Goal: Task Accomplishment & Management: Use online tool/utility

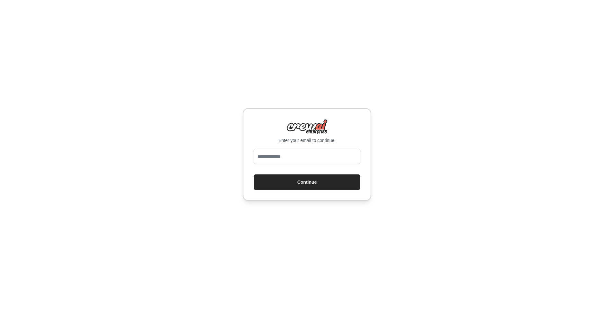
click at [273, 156] on input "email" at bounding box center [307, 156] width 107 height 15
type input "**********"
click at [273, 186] on button "Continue" at bounding box center [307, 182] width 107 height 15
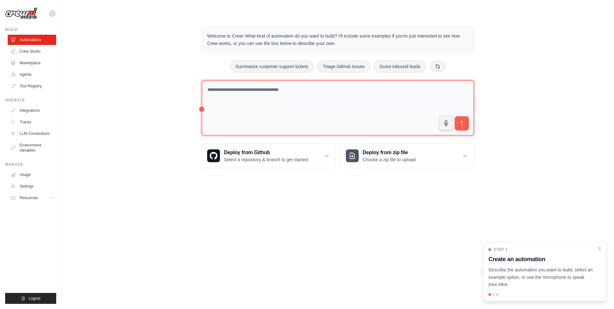
click at [238, 93] on textarea at bounding box center [338, 108] width 273 height 56
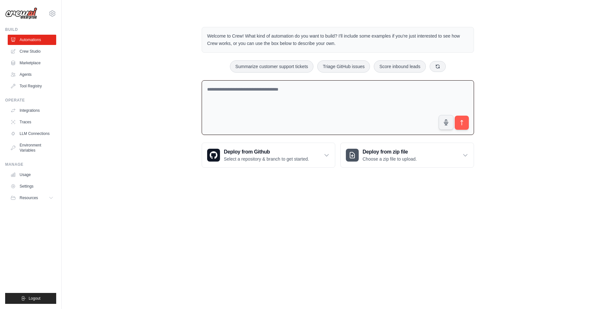
click at [238, 93] on textarea at bounding box center [338, 107] width 273 height 55
click at [28, 78] on link "Agents" at bounding box center [32, 74] width 49 height 10
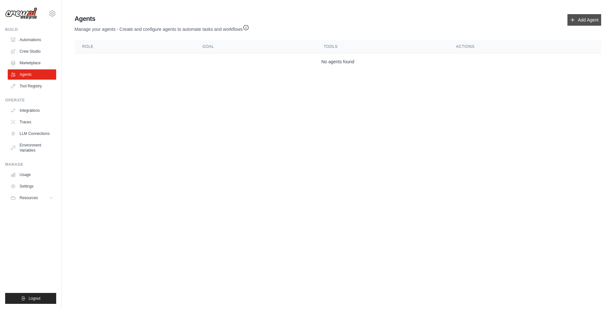
click at [576, 21] on link "Add Agent" at bounding box center [585, 20] width 34 height 12
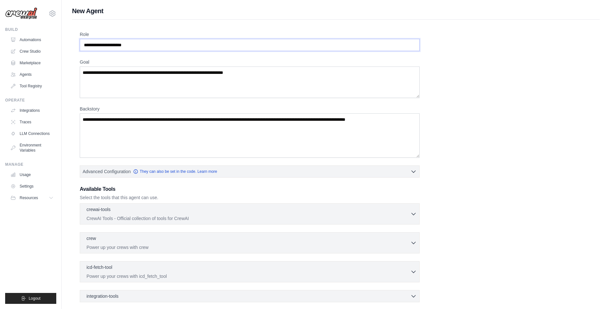
click at [121, 43] on input "Role" at bounding box center [250, 45] width 340 height 12
click at [142, 45] on input "Role" at bounding box center [250, 45] width 340 height 12
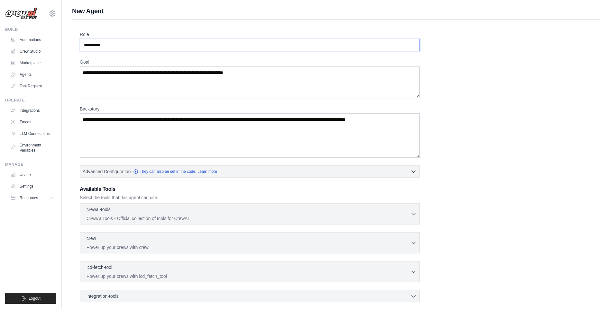
type input "**********"
click at [117, 88] on textarea "Goal" at bounding box center [250, 82] width 340 height 31
click at [124, 81] on textarea "Goal" at bounding box center [250, 82] width 340 height 31
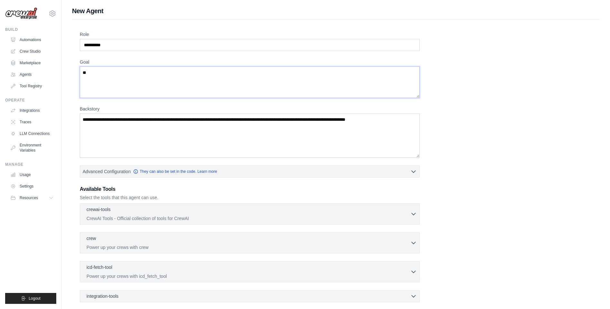
type textarea "*"
type textarea "**********"
click at [194, 125] on textarea "Backstory" at bounding box center [250, 135] width 340 height 44
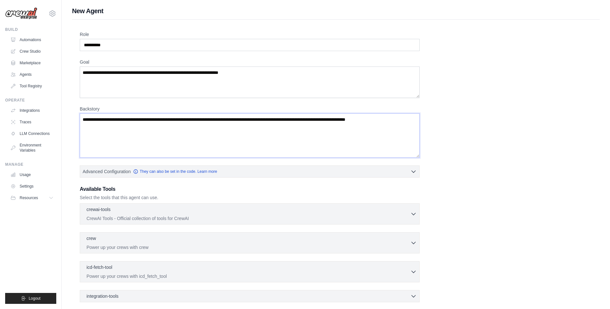
click at [194, 125] on textarea "Backstory" at bounding box center [250, 135] width 340 height 44
click at [196, 119] on textarea "Backstory" at bounding box center [250, 135] width 340 height 44
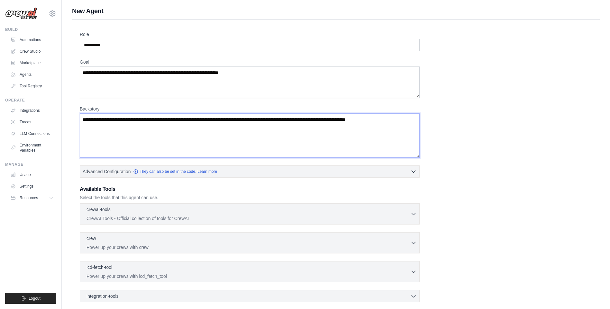
click at [196, 119] on textarea "Backstory" at bounding box center [250, 135] width 340 height 44
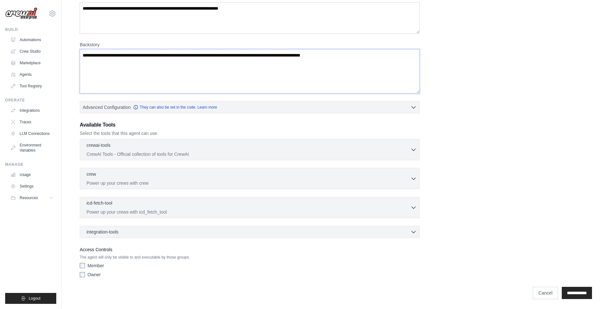
scroll to position [65, 0]
type textarea "**********"
click at [414, 204] on icon "button" at bounding box center [413, 207] width 6 height 6
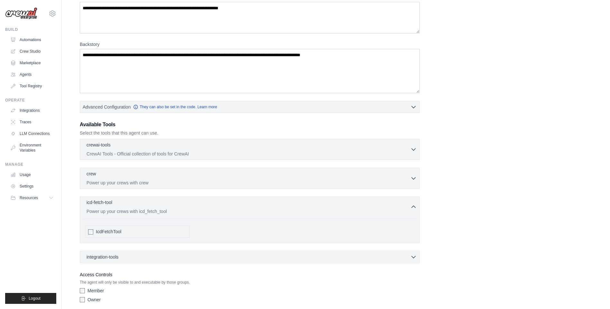
click at [414, 204] on icon "button" at bounding box center [413, 207] width 6 height 6
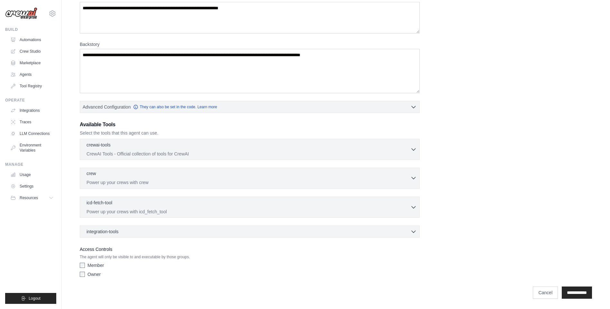
click at [414, 174] on button "crew 0 selected Power up your crews with crew" at bounding box center [250, 177] width 334 height 15
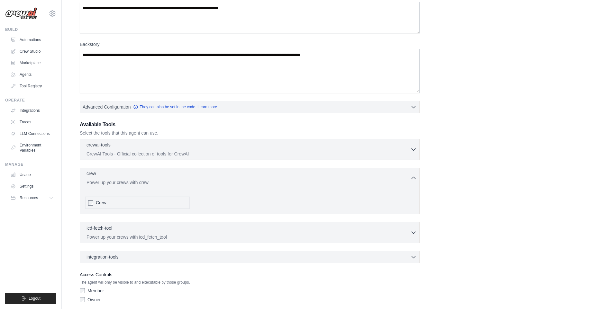
click at [414, 174] on button "crew 0 selected Power up your crews with crew" at bounding box center [250, 177] width 334 height 15
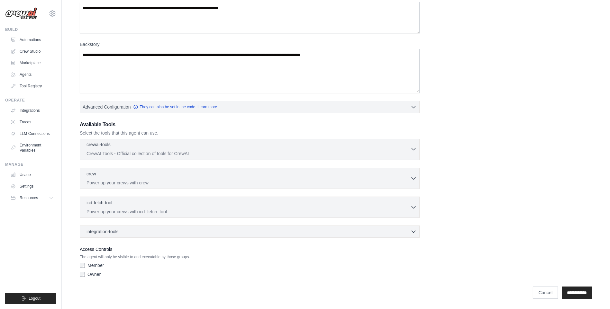
click at [408, 149] on div "crewai-tools 0 selected CrewAI Tools - Official collection of tools for CrewAI" at bounding box center [248, 148] width 324 height 15
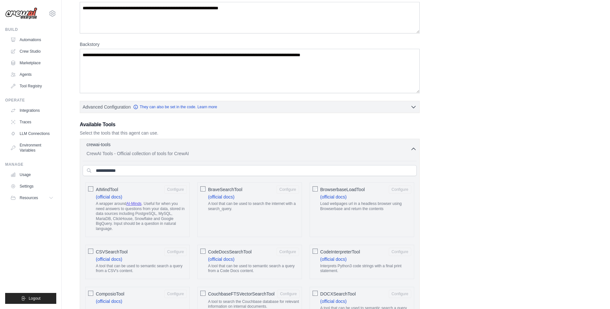
click at [408, 149] on div "crewai-tools 0 selected CrewAI Tools - Official collection of tools for CrewAI" at bounding box center [248, 148] width 324 height 15
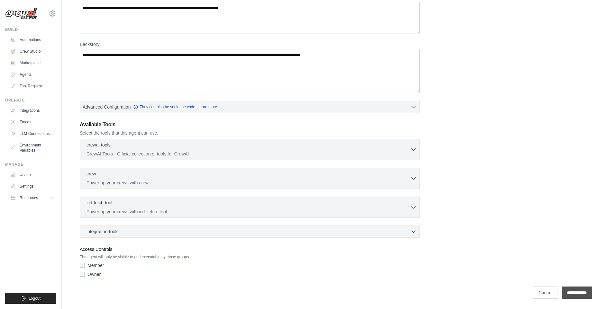
click at [578, 290] on input "**********" at bounding box center [576, 293] width 30 height 12
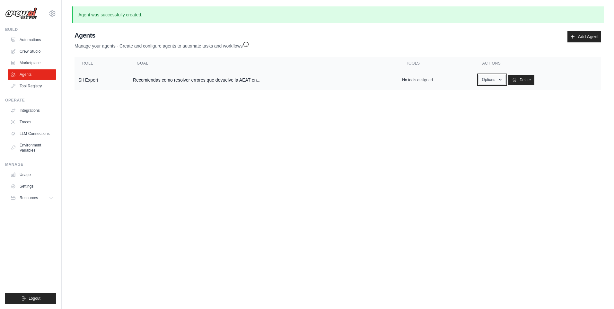
click at [498, 80] on icon "button" at bounding box center [500, 79] width 5 height 5
click at [254, 130] on body "platformvat@gmail.com Settings Build Automations Crew Studio" at bounding box center [307, 154] width 614 height 309
click at [286, 183] on body "platformvat@gmail.com Settings Build Automations Crew Studio" at bounding box center [307, 154] width 614 height 309
click at [85, 79] on td "SII Expert" at bounding box center [102, 80] width 55 height 20
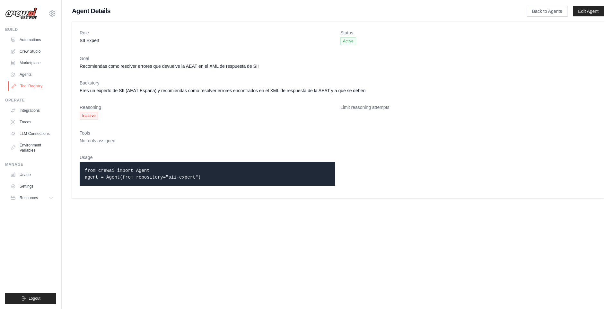
click at [32, 85] on link "Tool Registry" at bounding box center [32, 86] width 49 height 10
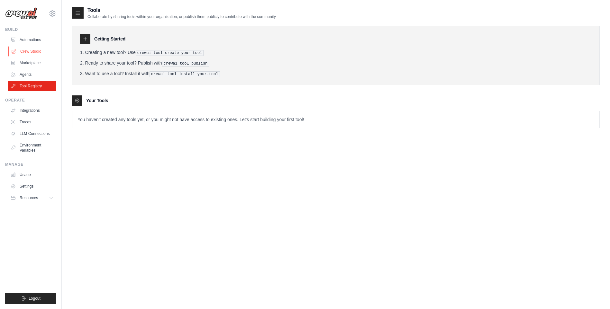
click at [30, 49] on link "Crew Studio" at bounding box center [32, 51] width 49 height 10
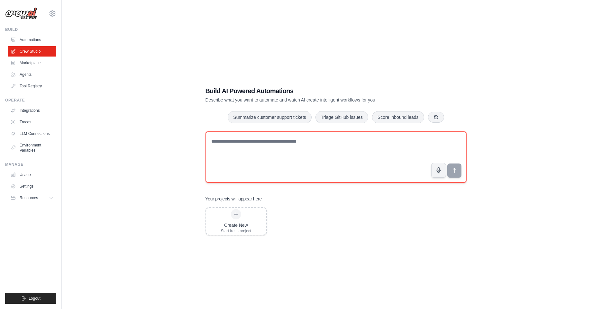
click at [239, 146] on textarea at bounding box center [335, 156] width 261 height 51
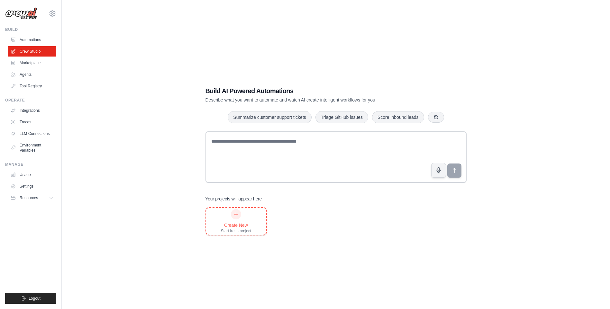
click at [234, 213] on icon at bounding box center [235, 214] width 5 height 5
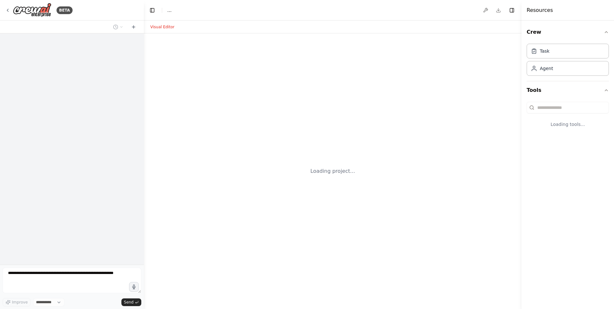
select select "****"
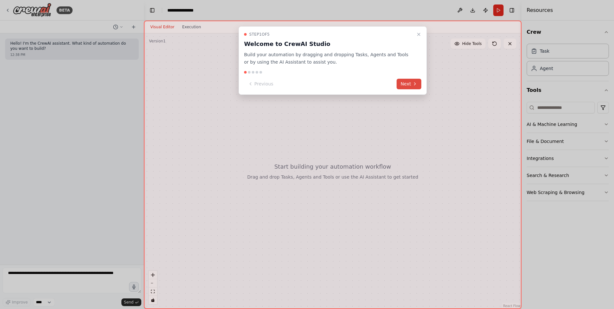
click at [414, 81] on icon at bounding box center [415, 83] width 5 height 5
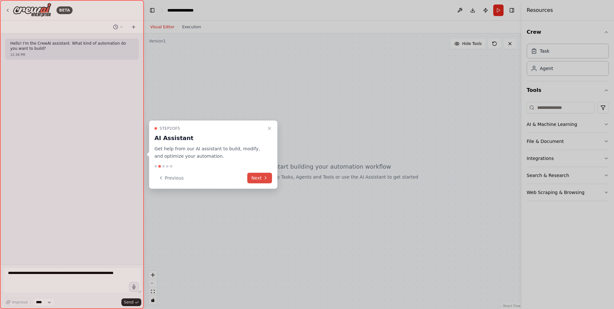
click at [257, 183] on button "Next" at bounding box center [259, 178] width 25 height 11
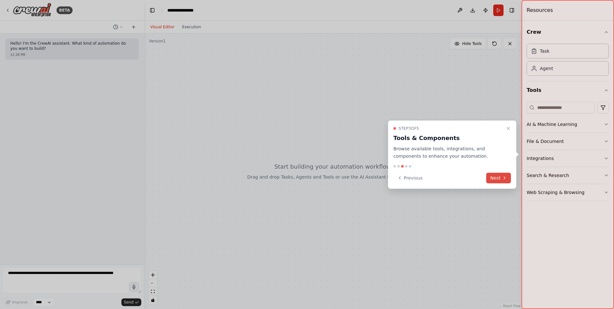
click at [500, 180] on button "Next" at bounding box center [499, 178] width 25 height 11
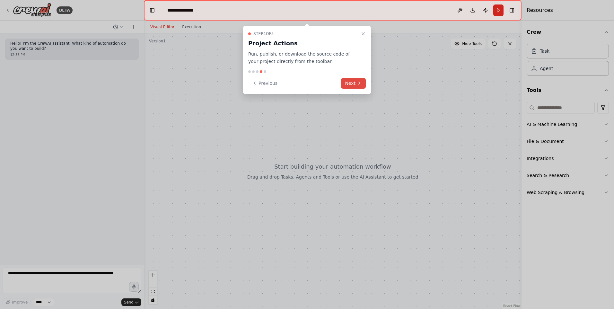
click at [354, 87] on button "Next" at bounding box center [353, 83] width 25 height 11
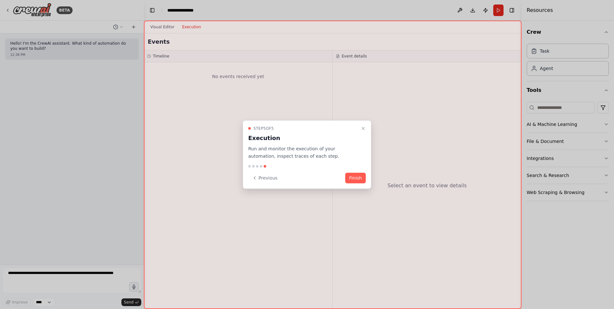
click at [363, 178] on button "Finish" at bounding box center [355, 178] width 21 height 11
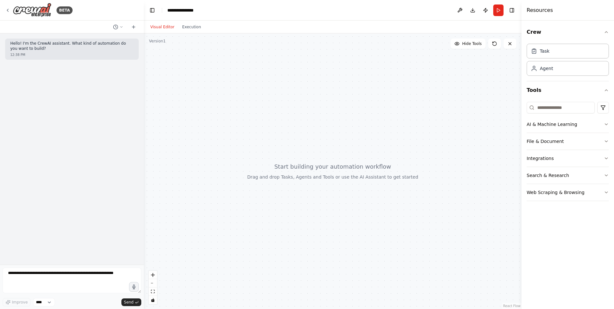
click at [290, 121] on div at bounding box center [333, 171] width 378 height 276
click at [55, 270] on textarea at bounding box center [72, 281] width 139 height 26
click at [136, 288] on icon "button" at bounding box center [133, 286] width 5 height 5
click at [133, 286] on circle "button" at bounding box center [134, 287] width 4 height 4
type textarea "**********"
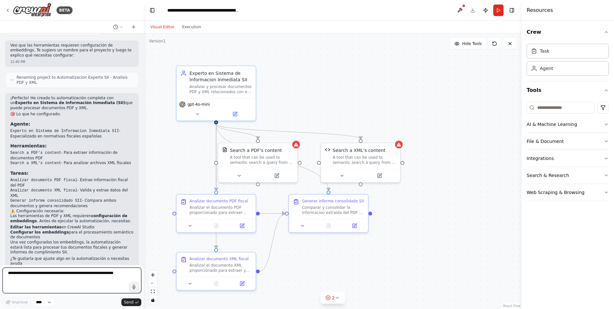
scroll to position [519, 0]
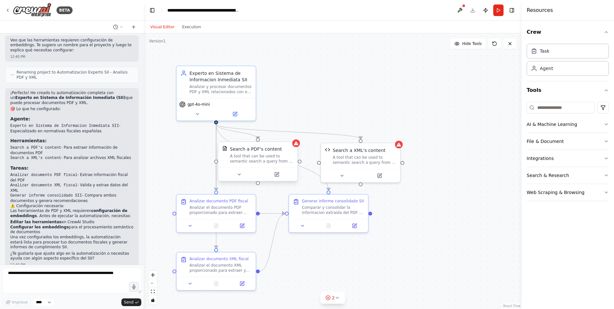
click at [296, 145] on icon at bounding box center [296, 143] width 4 height 4
click at [239, 176] on icon at bounding box center [239, 174] width 5 height 5
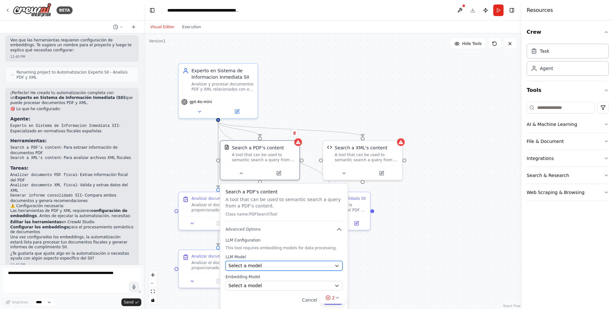
click at [267, 267] on div "Select a model" at bounding box center [279, 266] width 103 height 6
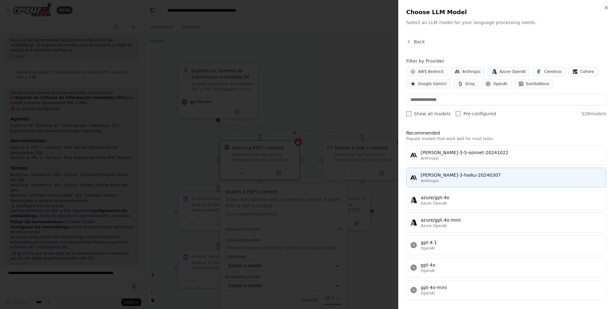
click at [452, 181] on div "Anthropic" at bounding box center [512, 180] width 182 height 5
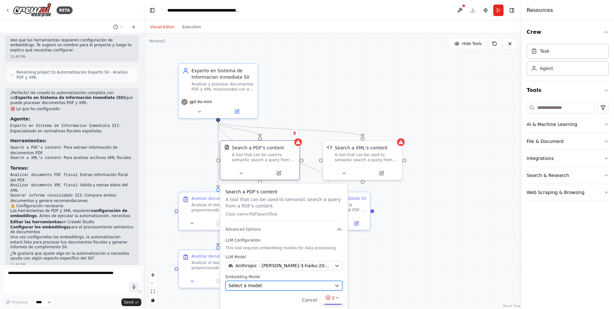
click at [251, 289] on span "Select a model" at bounding box center [244, 285] width 33 height 6
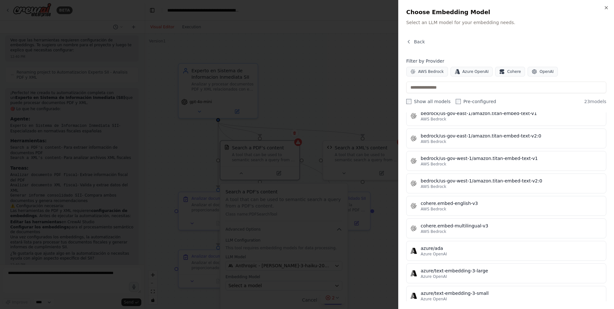
scroll to position [0, 0]
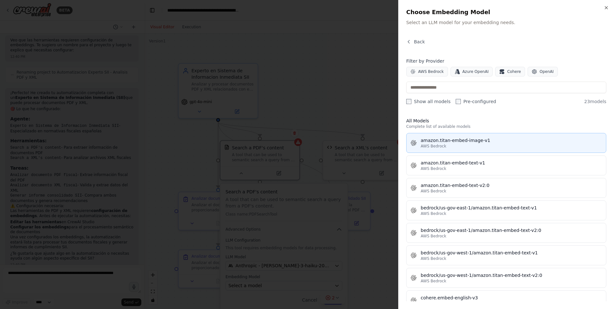
click at [466, 148] on div "AWS Bedrock" at bounding box center [512, 146] width 182 height 5
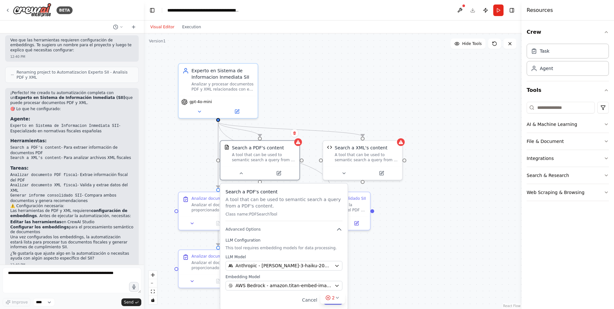
click at [412, 294] on div ".deletable-edge-delete-btn { width: 20px; height: 20px; border: 0px solid #ffff…" at bounding box center [333, 171] width 378 height 276
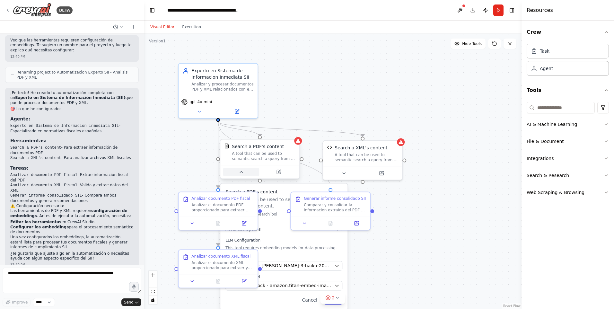
click at [242, 174] on icon at bounding box center [241, 171] width 5 height 5
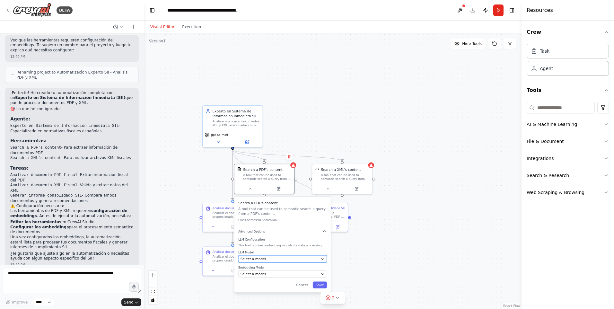
click at [270, 260] on div "Select a model" at bounding box center [280, 259] width 78 height 5
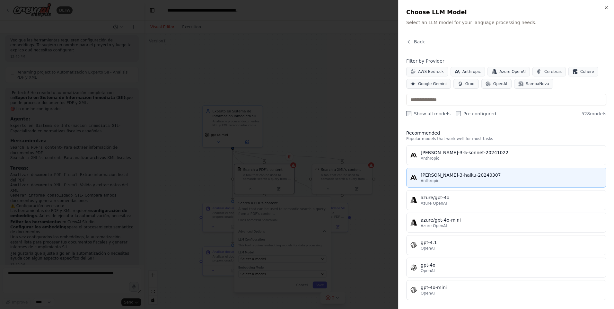
click at [451, 174] on div "claude-3-haiku-20240307" at bounding box center [512, 175] width 182 height 6
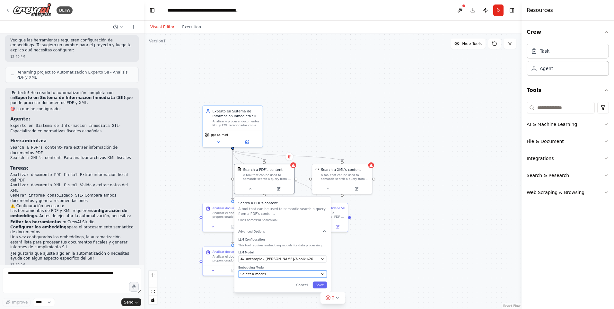
click at [258, 272] on span "Select a model" at bounding box center [253, 274] width 25 height 5
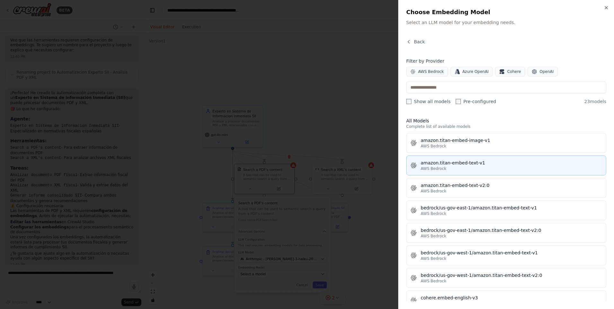
click at [498, 164] on div "amazon.titan-embed-text-v1" at bounding box center [512, 163] width 182 height 6
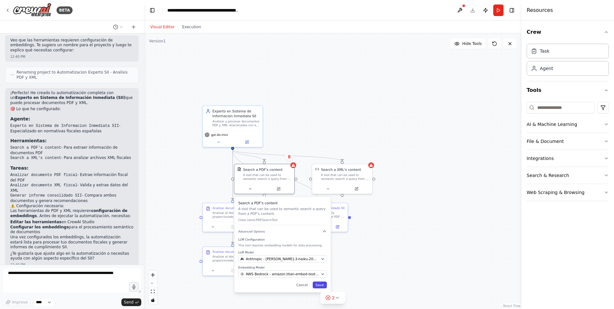
click at [326, 286] on button "Save" at bounding box center [320, 285] width 14 height 7
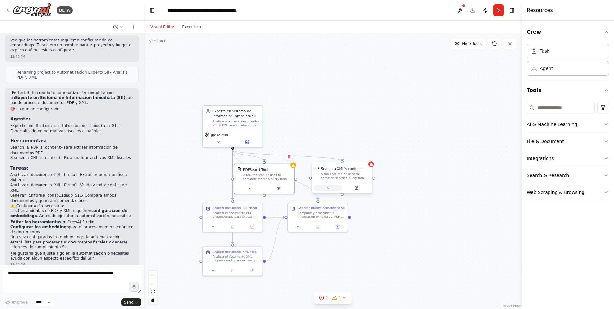
click at [329, 188] on icon at bounding box center [328, 188] width 4 height 4
click at [333, 257] on span "Select a model" at bounding box center [330, 259] width 25 height 5
click at [360, 274] on div "Select a model" at bounding box center [360, 274] width 78 height 5
click at [392, 275] on div "Select a model" at bounding box center [360, 274] width 78 height 5
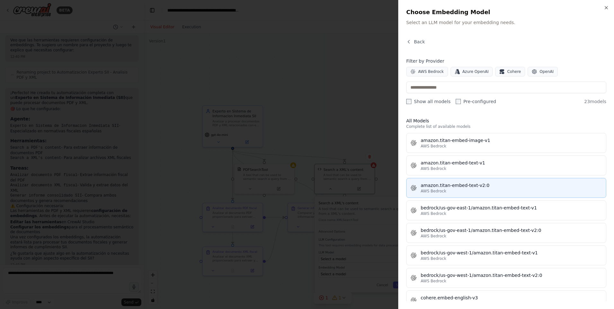
click at [491, 188] on div "amazon.titan-embed-text-v2:0" at bounding box center [512, 185] width 182 height 6
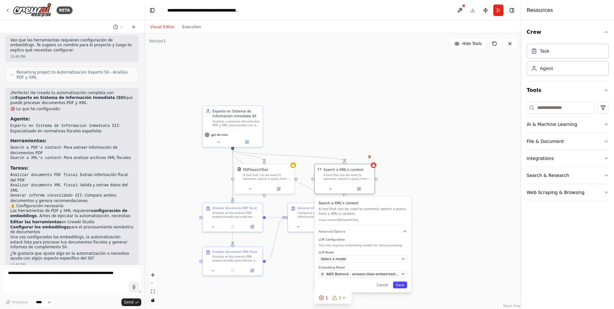
click at [402, 284] on button "Save" at bounding box center [400, 285] width 14 height 7
click at [359, 189] on icon at bounding box center [359, 187] width 3 height 3
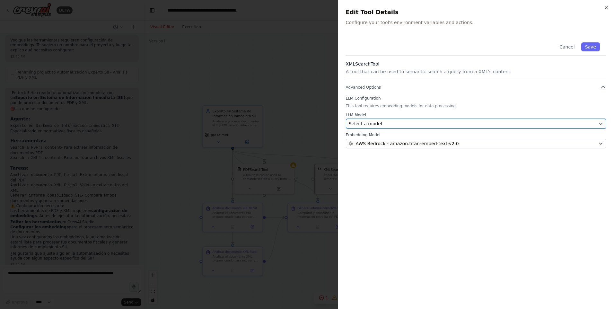
click at [368, 122] on span "Select a model" at bounding box center [365, 124] width 33 height 6
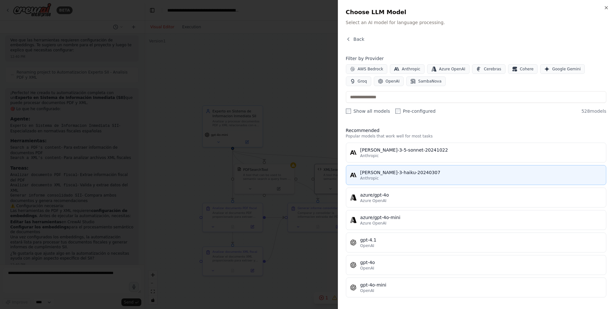
click at [379, 177] on div "Anthropic" at bounding box center [482, 178] width 242 height 5
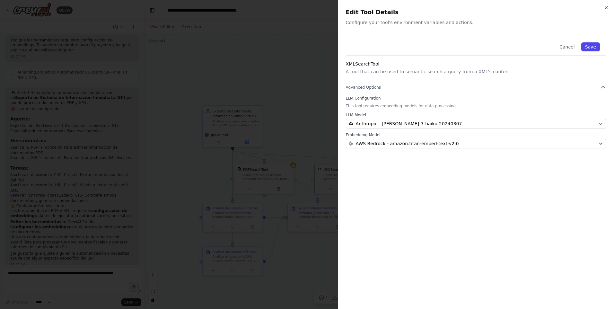
click at [594, 46] on button "Save" at bounding box center [591, 46] width 19 height 9
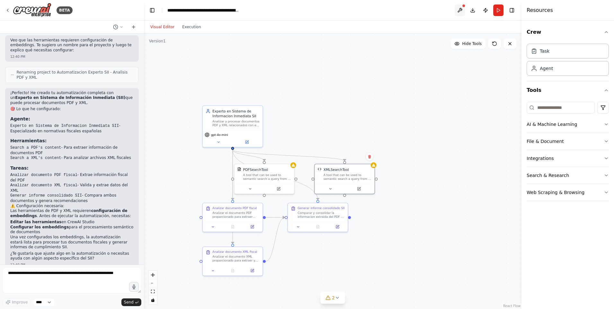
click at [461, 11] on button at bounding box center [460, 10] width 10 height 12
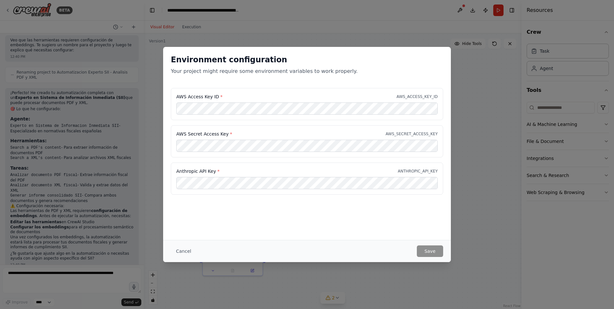
click at [312, 239] on div "Environment configuration Your project might require some environment variables…" at bounding box center [307, 143] width 288 height 193
click at [488, 70] on div "Environment configuration Your project might require some environment variables…" at bounding box center [307, 154] width 614 height 309
click at [180, 250] on button "Cancel" at bounding box center [183, 252] width 25 height 12
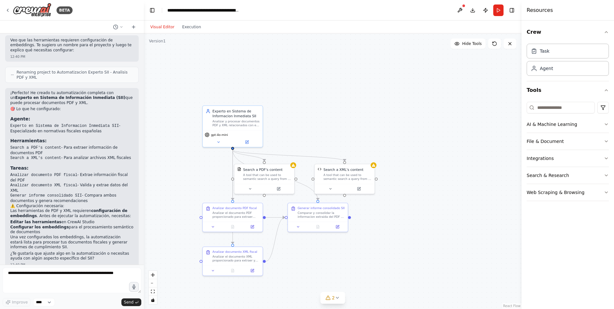
click at [279, 67] on div ".deletable-edge-delete-btn { width: 20px; height: 20px; border: 0px solid #ffff…" at bounding box center [333, 171] width 378 height 276
click at [497, 8] on button "Run" at bounding box center [499, 10] width 10 height 12
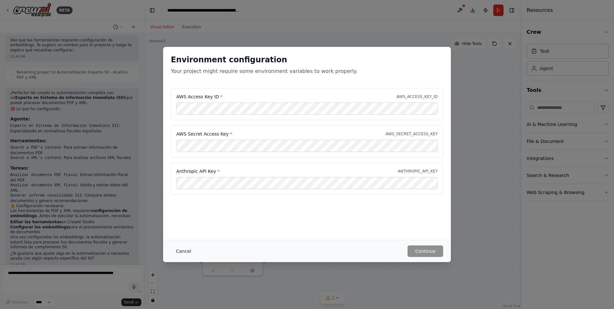
click at [181, 251] on button "Cancel" at bounding box center [183, 252] width 25 height 12
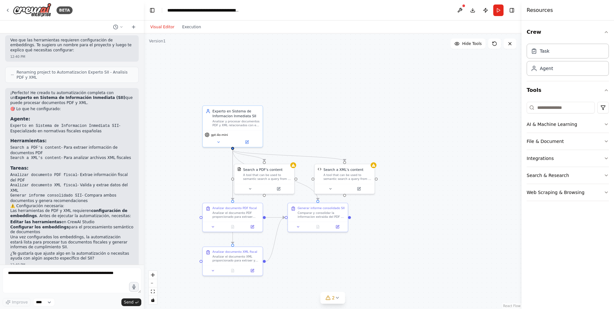
click at [343, 100] on div ".deletable-edge-delete-btn { width: 20px; height: 20px; border: 0px solid #ffff…" at bounding box center [333, 171] width 378 height 276
click at [514, 14] on button "Toggle Right Sidebar" at bounding box center [512, 10] width 9 height 9
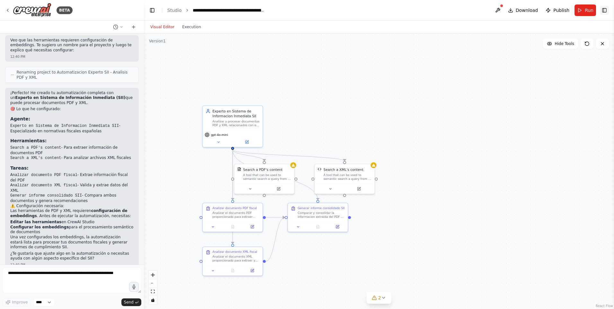
click at [602, 9] on button "Toggle Right Sidebar" at bounding box center [604, 10] width 9 height 9
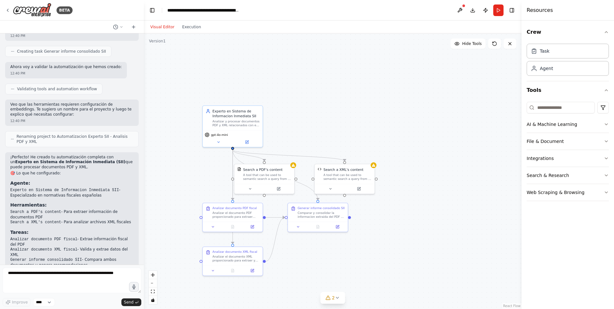
scroll to position [487, 0]
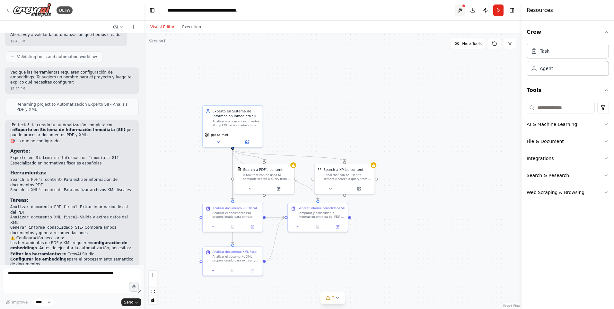
click at [461, 8] on button at bounding box center [460, 10] width 10 height 12
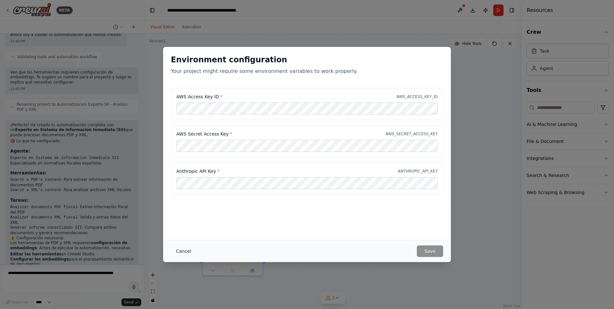
click at [182, 252] on button "Cancel" at bounding box center [183, 252] width 25 height 12
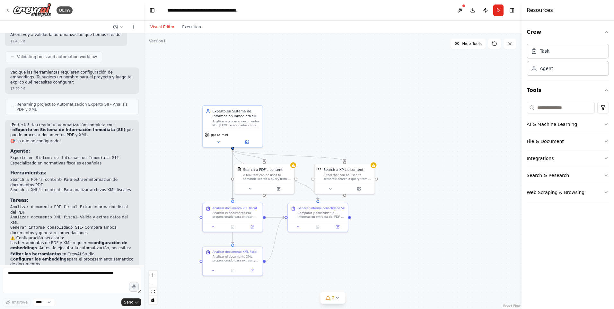
click at [326, 107] on div ".deletable-edge-delete-btn { width: 20px; height: 20px; border: 0px solid #ffff…" at bounding box center [333, 171] width 378 height 276
